Goal: Find specific page/section: Find specific page/section

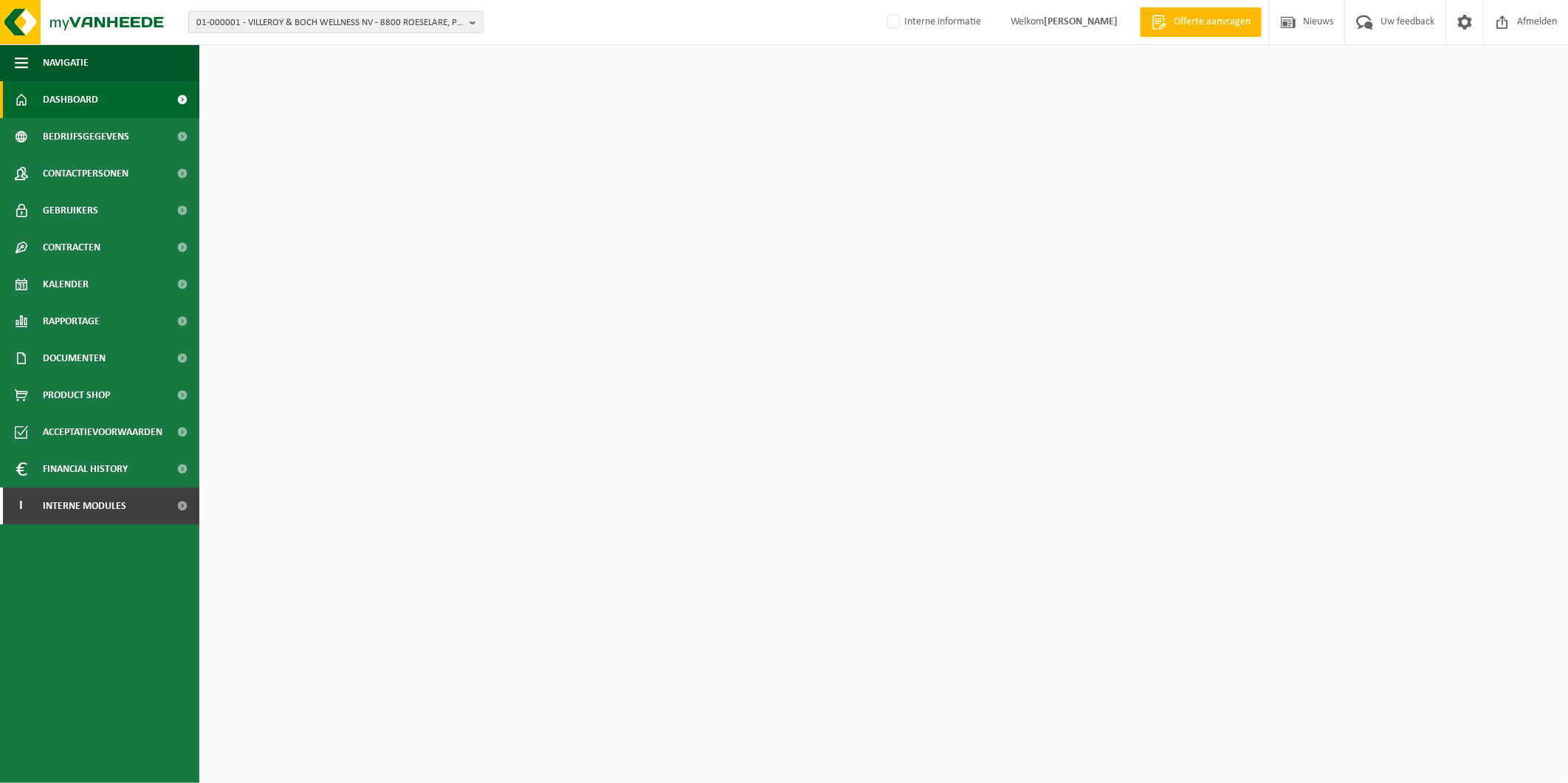
click at [264, 22] on span "01-000001 - VILLEROY & BOCH WELLNESS NV - 8800 ROESELARE, POPULIERSTRAAT 1" at bounding box center [329, 23] width 267 height 22
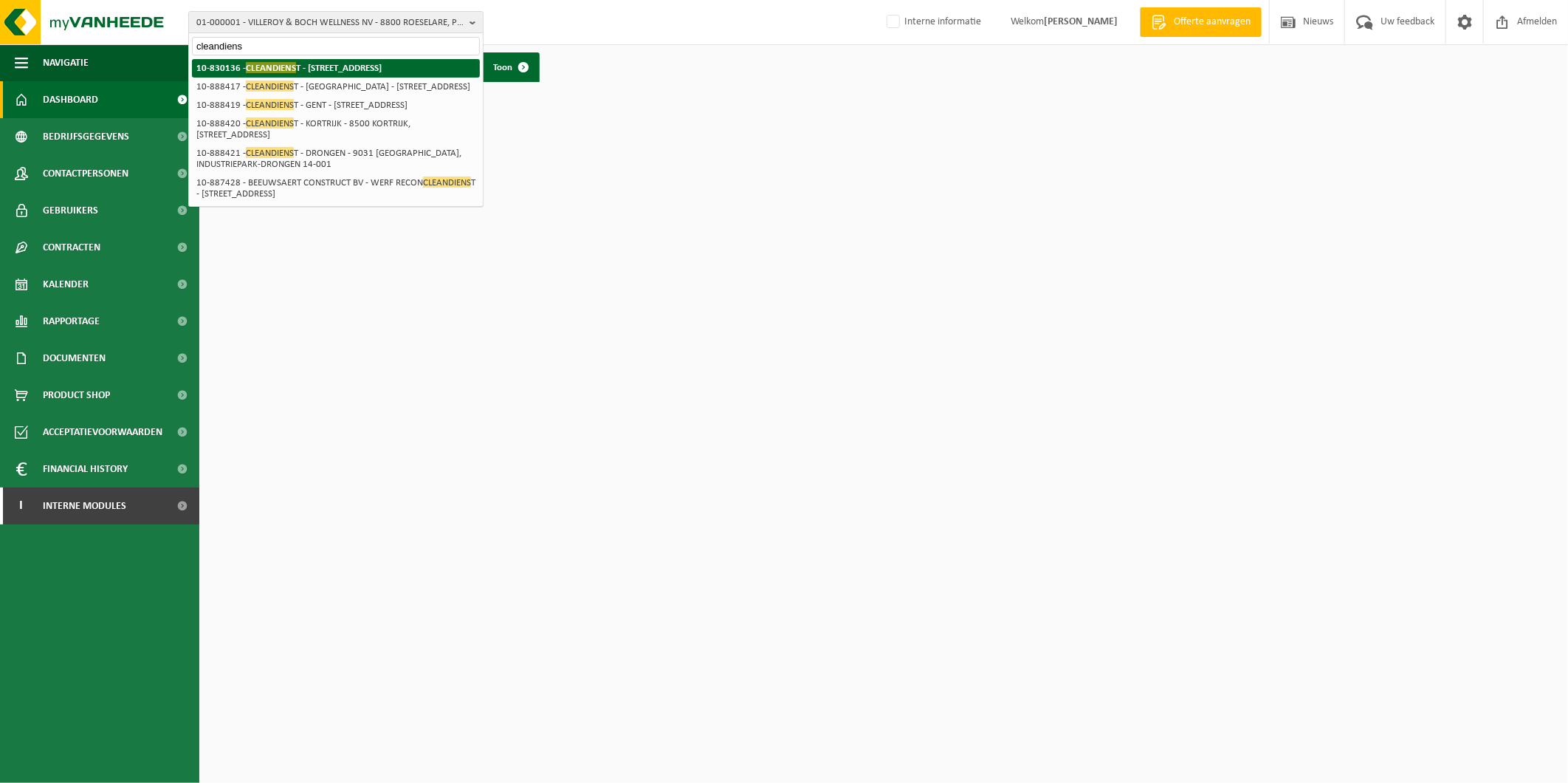
type input "cleandiens"
click at [249, 67] on span "CLEANDIENS" at bounding box center [271, 67] width 50 height 11
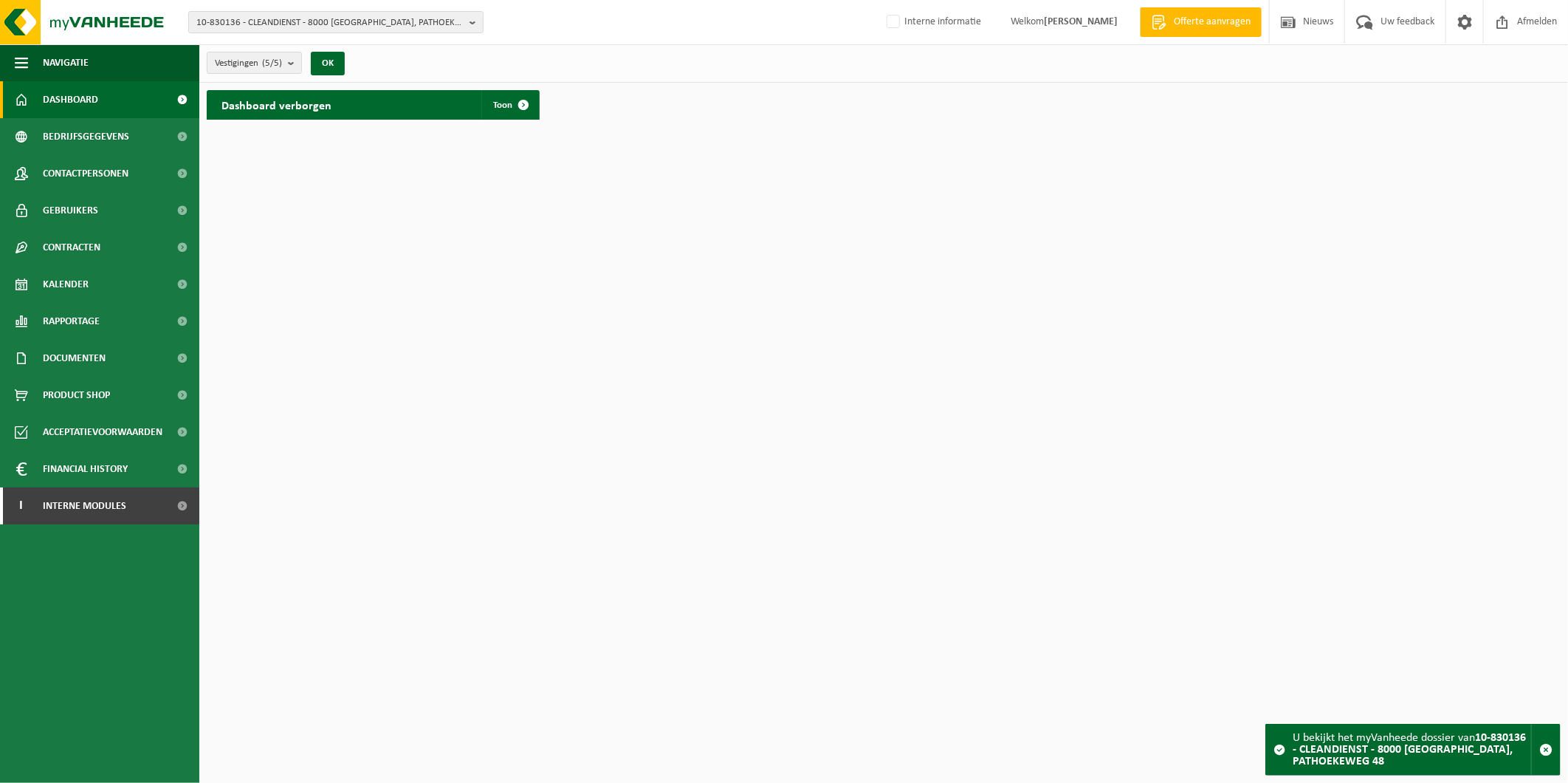
click at [311, 25] on span "10-830136 - CLEANDIENST - 8000 [GEOGRAPHIC_DATA], PATHOEKEWEG 48" at bounding box center [329, 23] width 267 height 22
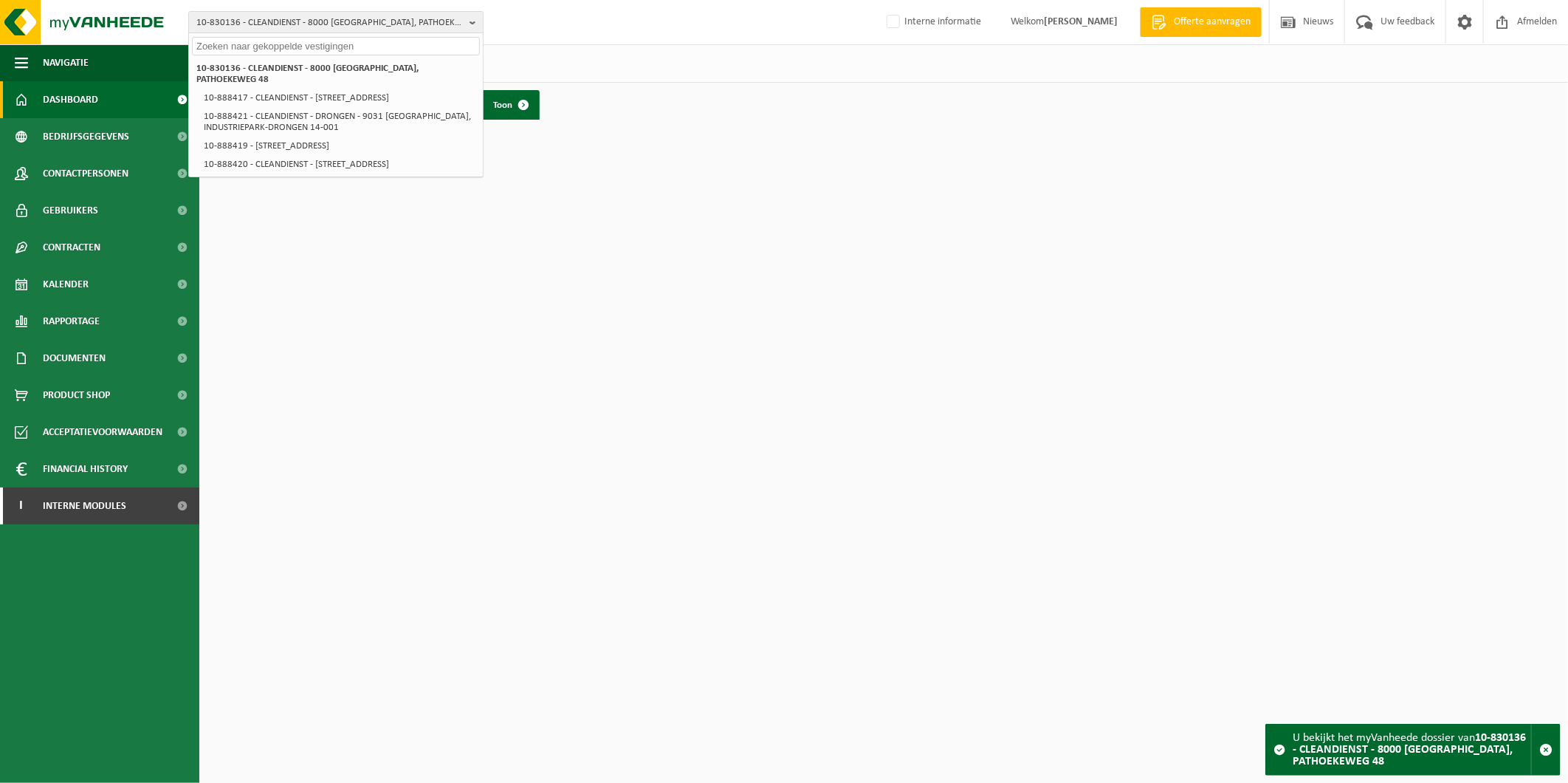
click at [75, 245] on span "Contracten" at bounding box center [71, 246] width 57 height 36
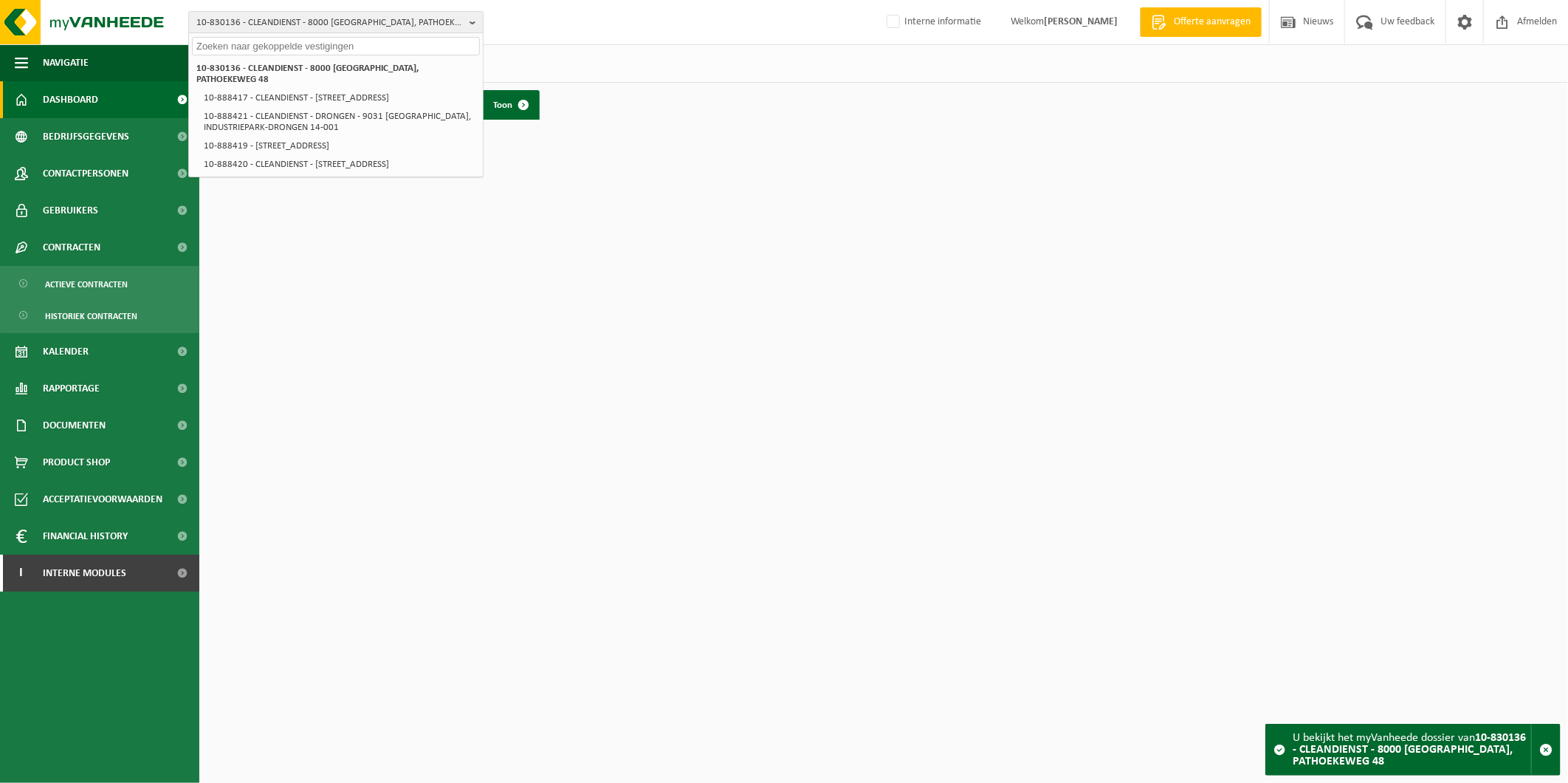
click at [74, 287] on span "Actieve contracten" at bounding box center [87, 284] width 83 height 28
